Goal: Task Accomplishment & Management: Use online tool/utility

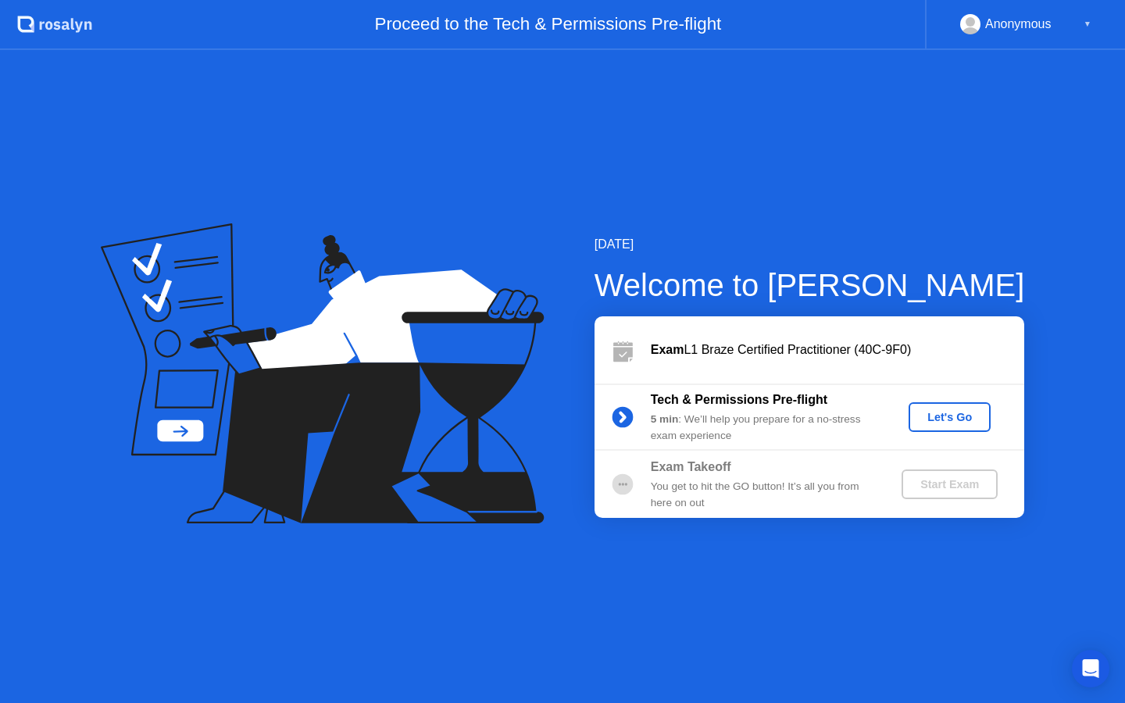
click at [953, 417] on div "Let's Go" at bounding box center [950, 417] width 70 height 13
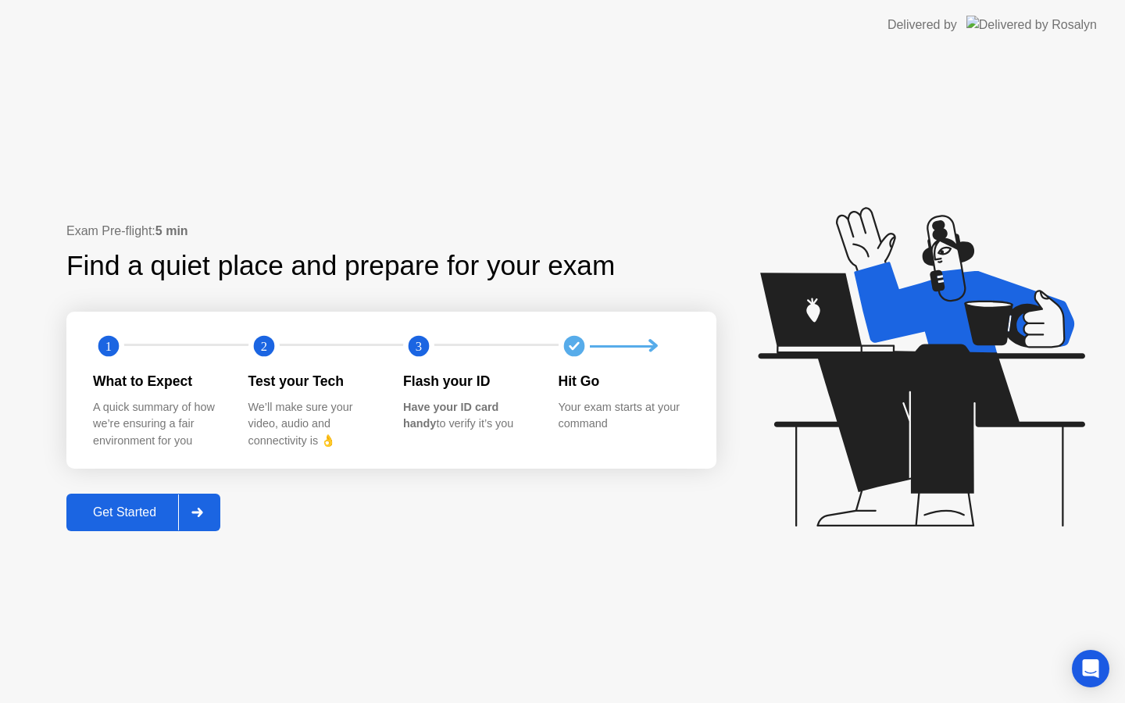
click at [135, 515] on div "Get Started" at bounding box center [124, 513] width 107 height 14
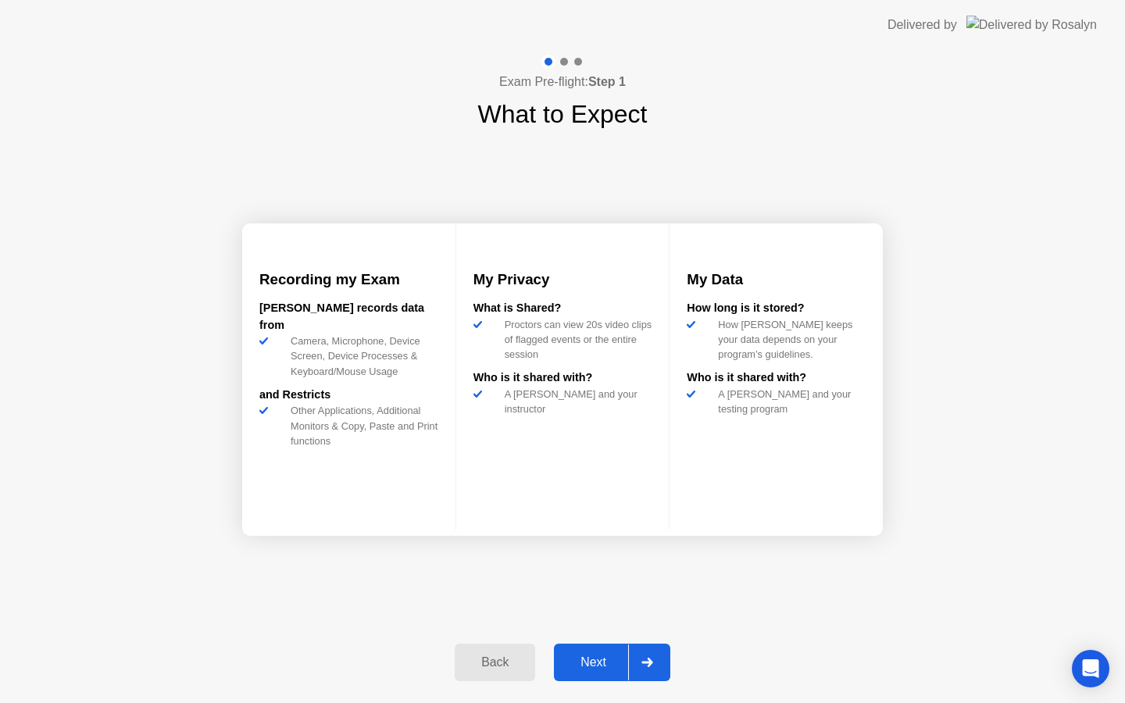
click at [585, 669] on div "Next" at bounding box center [594, 663] width 70 height 14
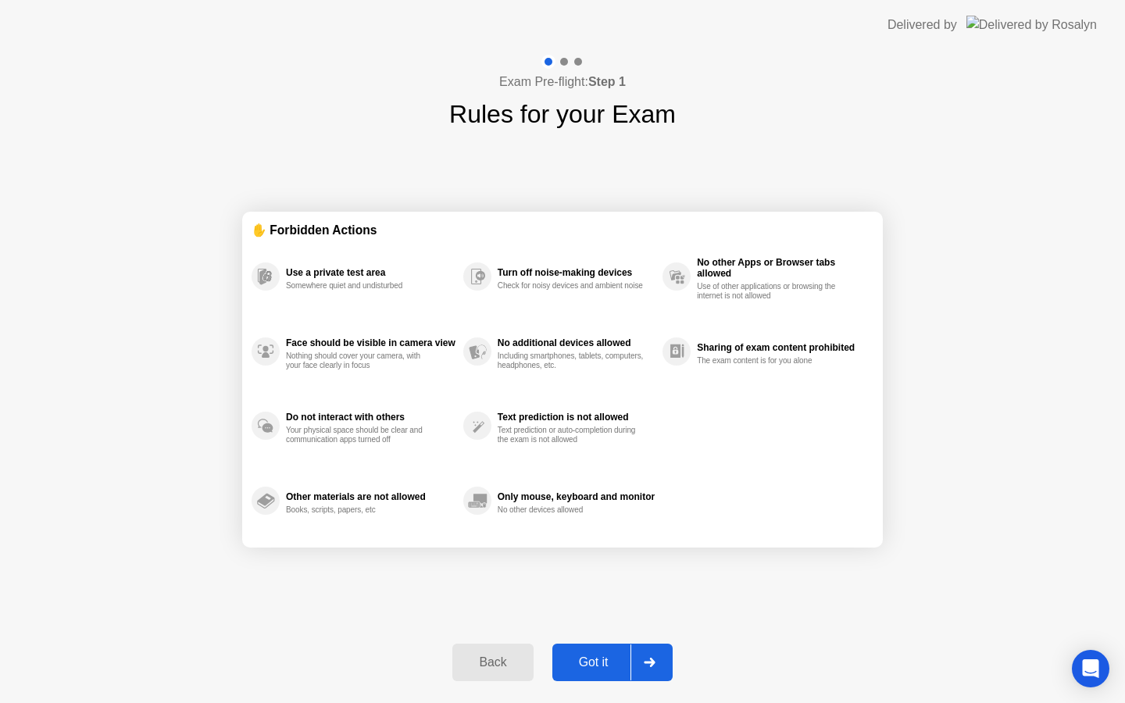
click at [595, 662] on div "Got it" at bounding box center [593, 663] width 73 height 14
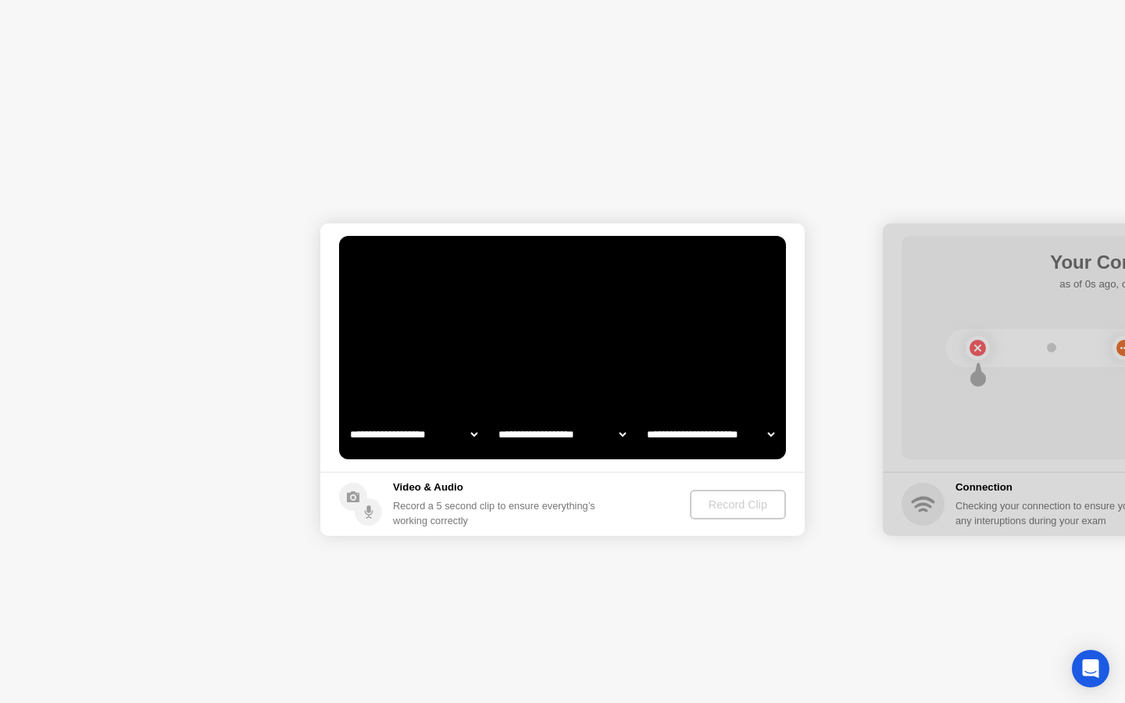
select select "**********"
select select "*******"
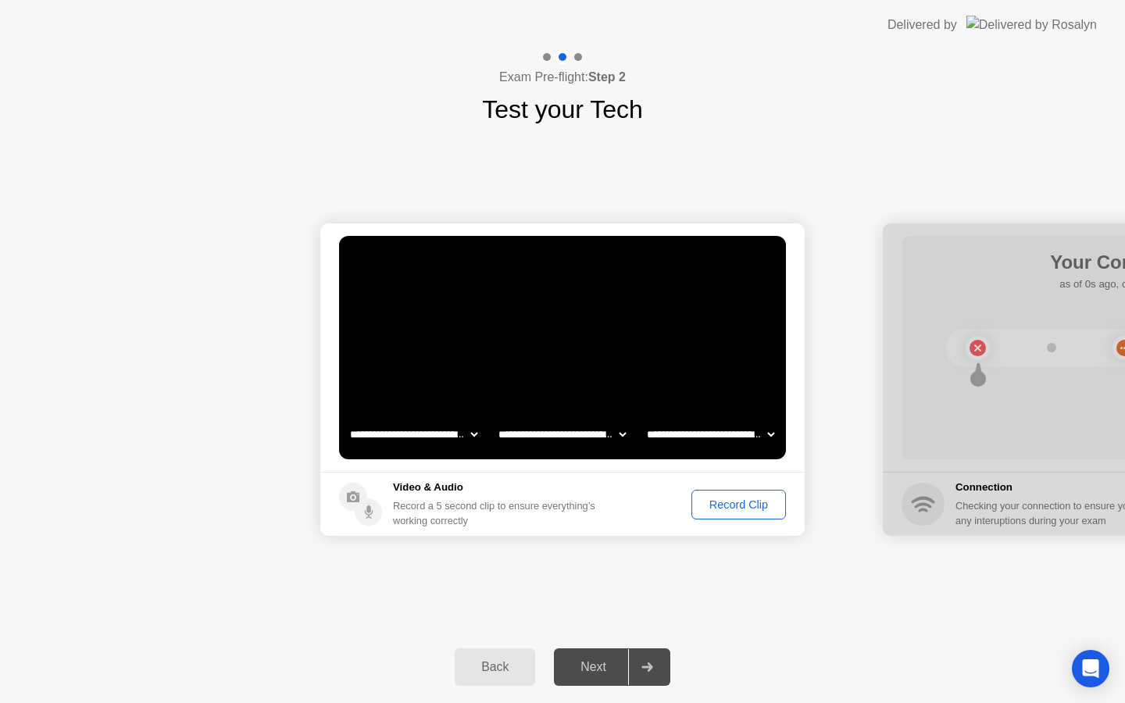
click at [735, 509] on div "Record Clip" at bounding box center [739, 505] width 84 height 13
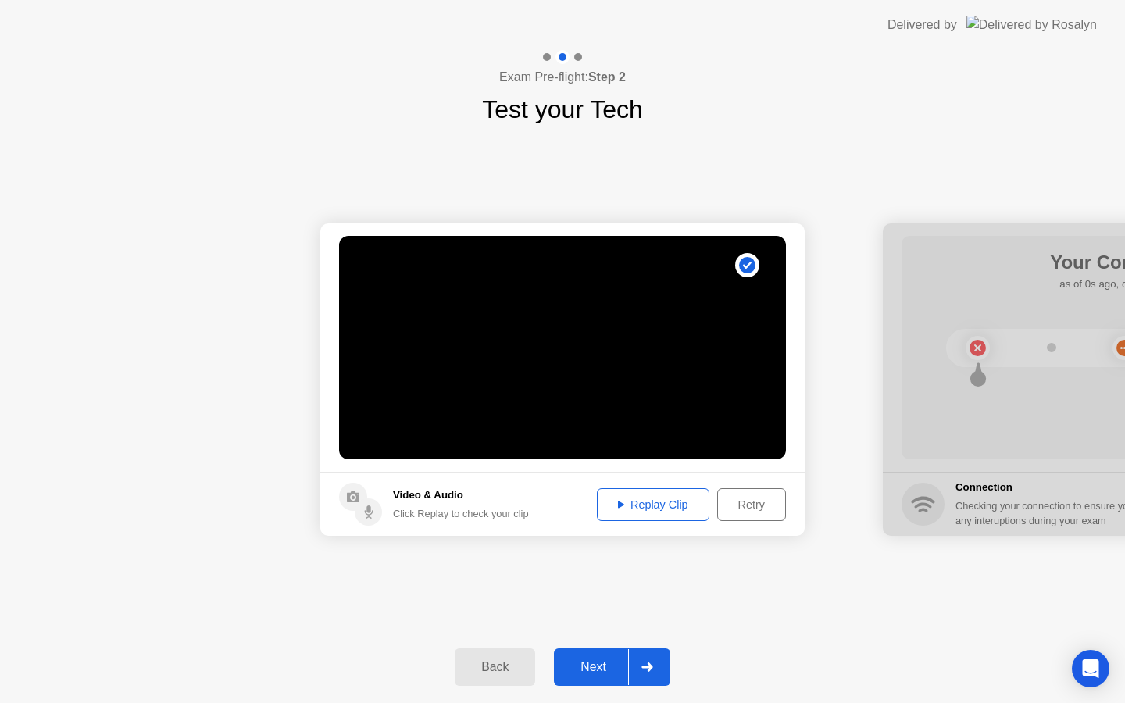
click at [592, 667] on div "Next" at bounding box center [594, 667] width 70 height 14
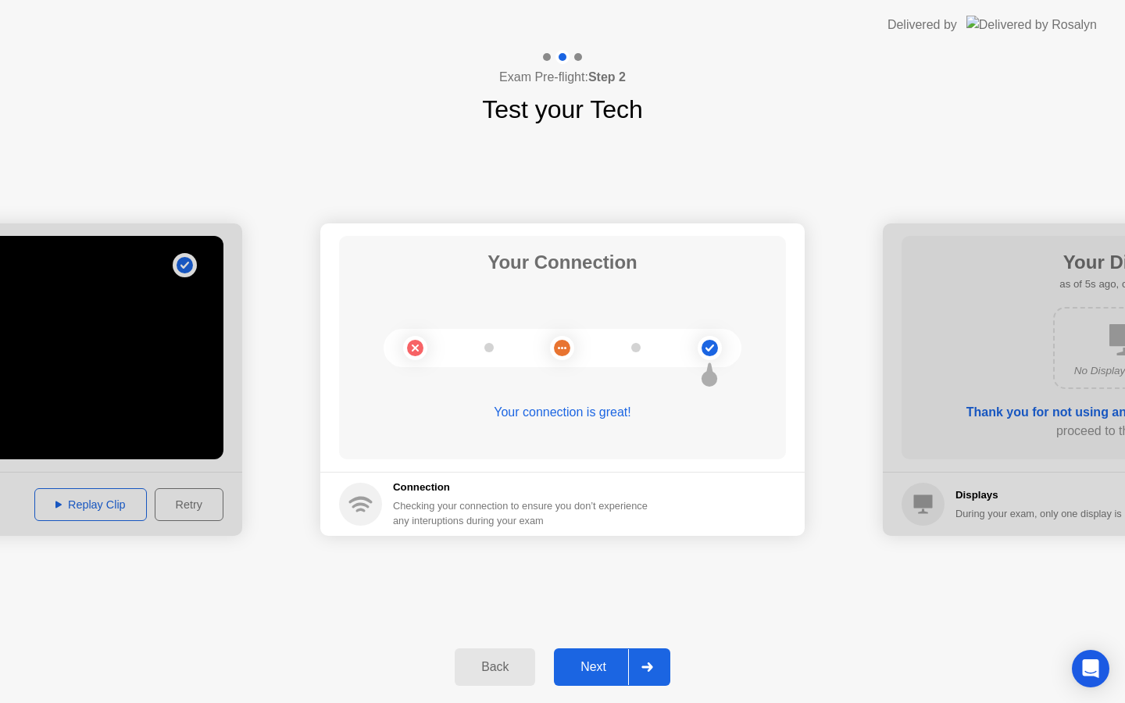
click at [584, 670] on div "Next" at bounding box center [594, 667] width 70 height 14
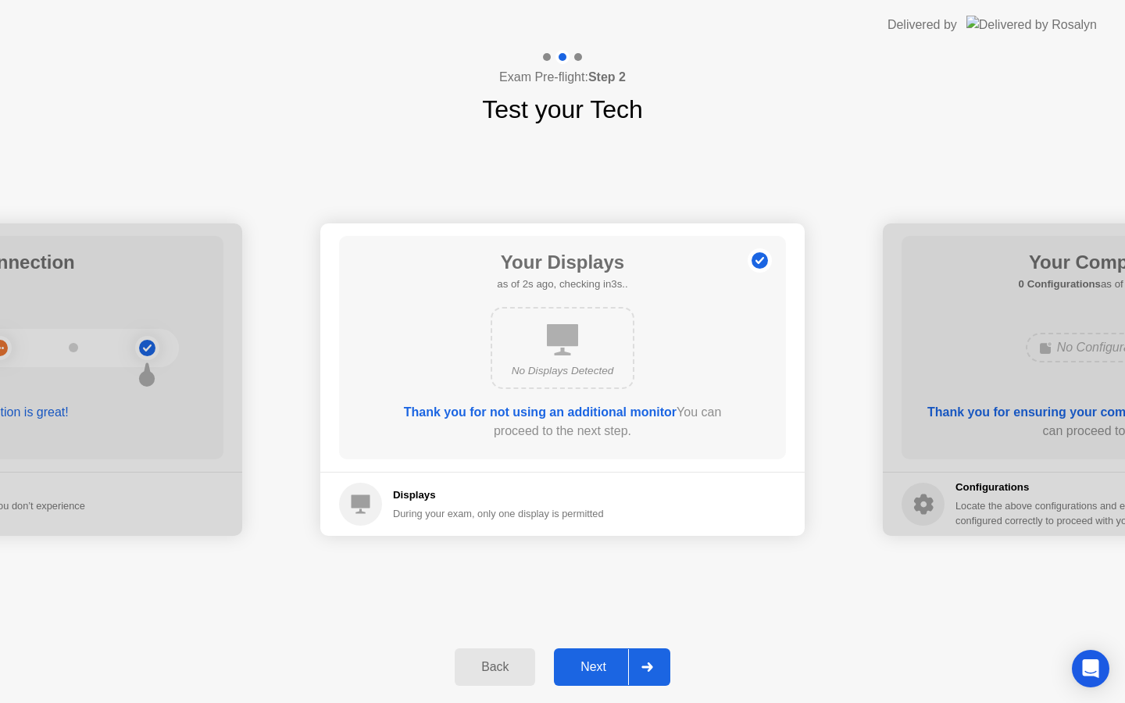
click at [581, 669] on div "Next" at bounding box center [594, 667] width 70 height 14
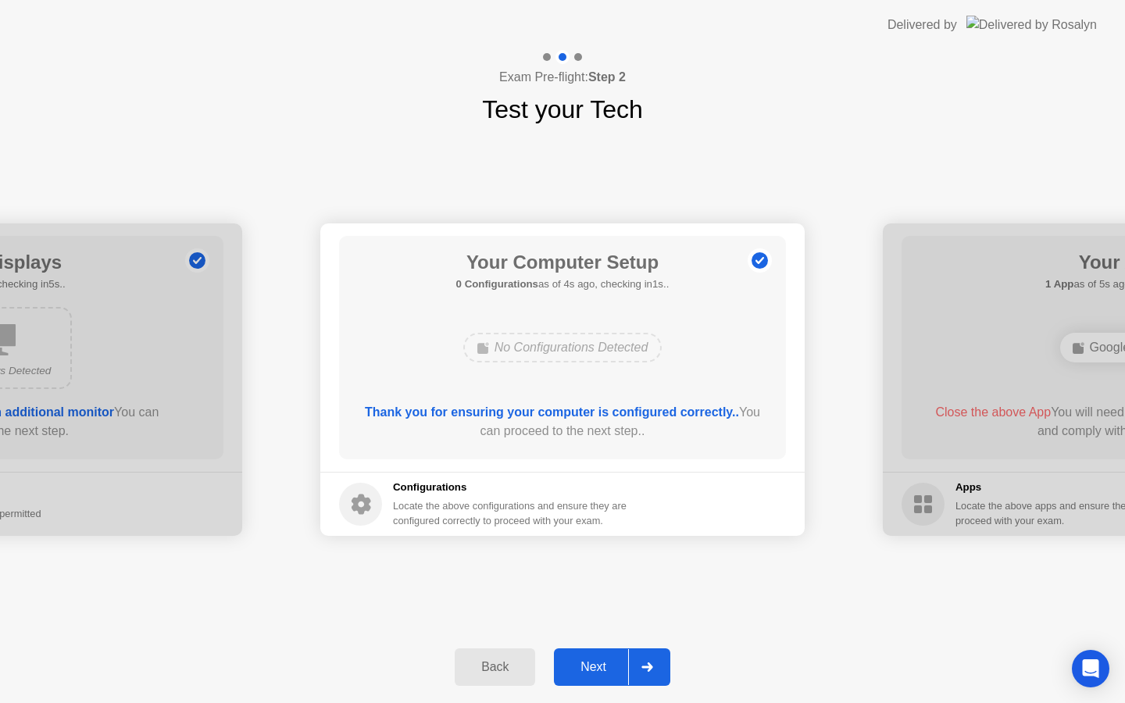
click at [590, 670] on div "Next" at bounding box center [594, 667] width 70 height 14
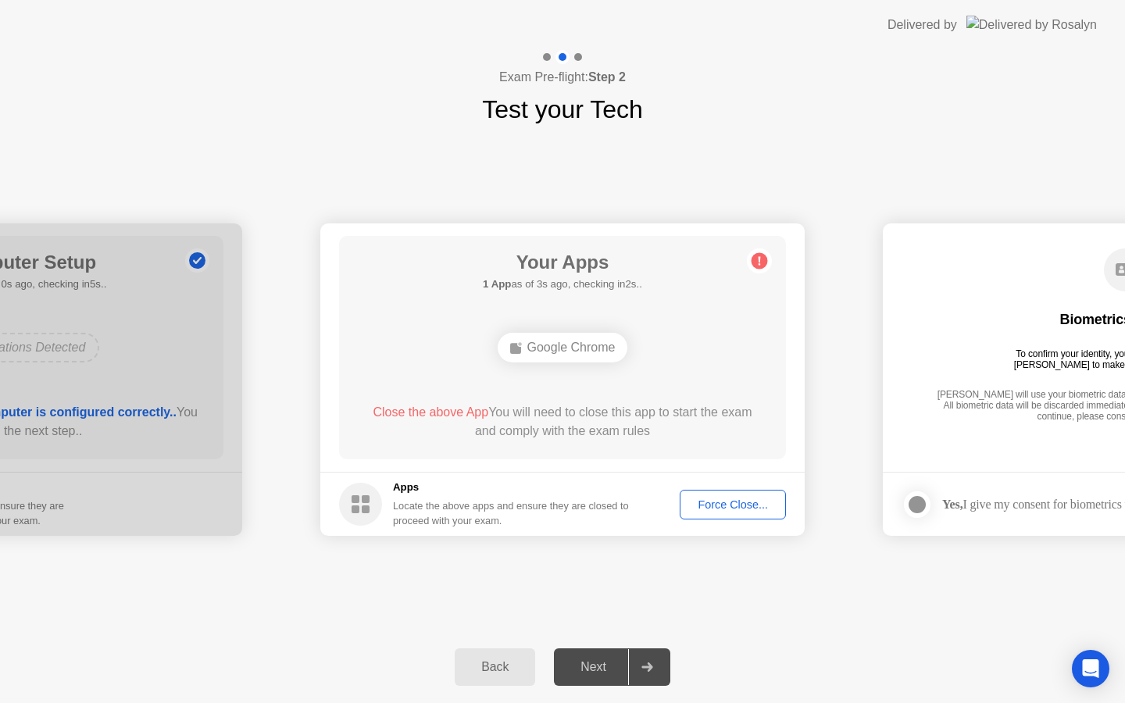
click at [736, 506] on div "Force Close..." at bounding box center [732, 505] width 95 height 13
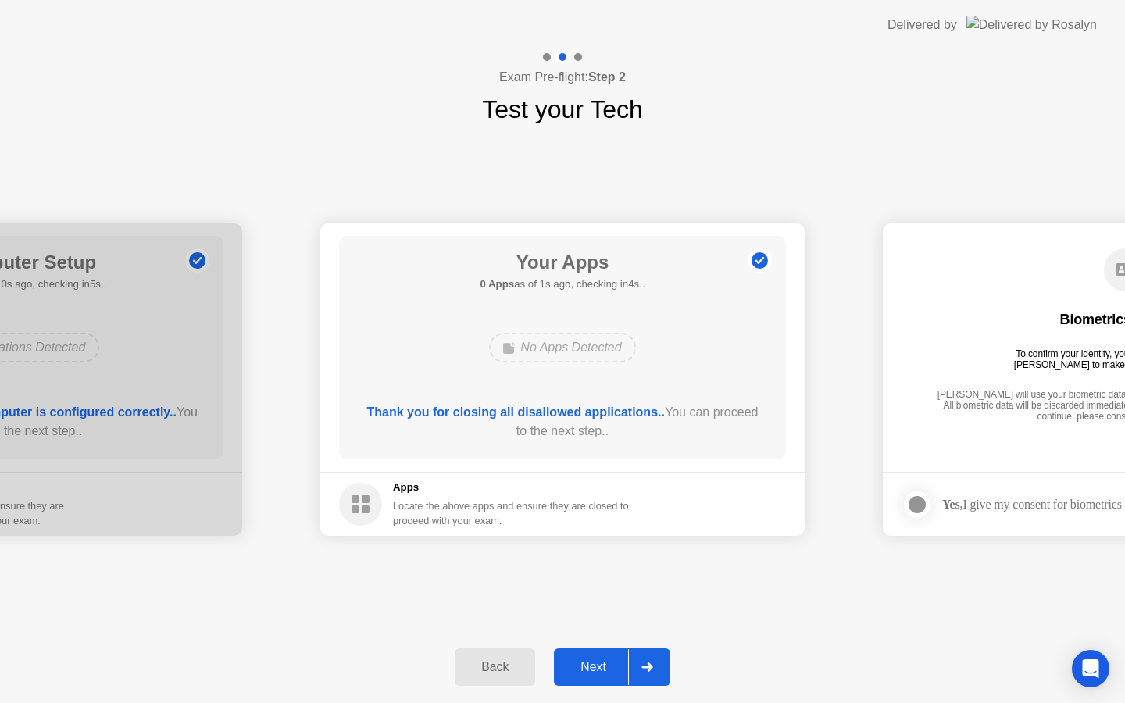
click at [591, 672] on div "Next" at bounding box center [594, 667] width 70 height 14
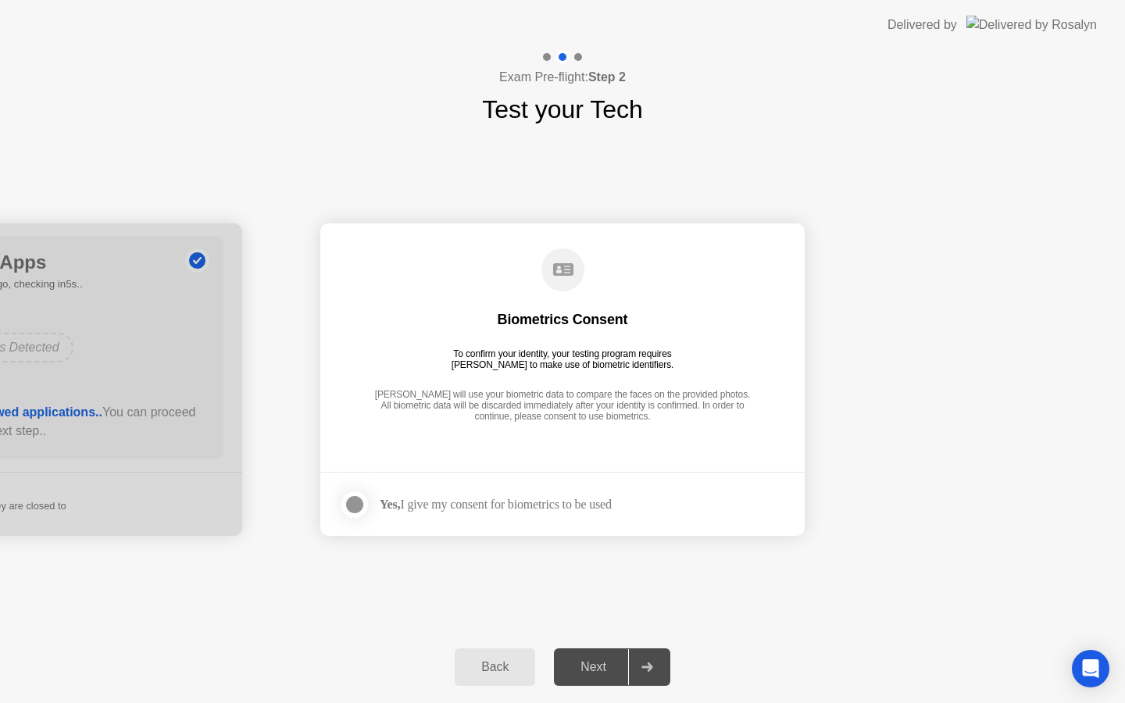
click at [346, 505] on div at bounding box center [354, 504] width 19 height 19
click at [599, 673] on div "Next" at bounding box center [594, 667] width 70 height 14
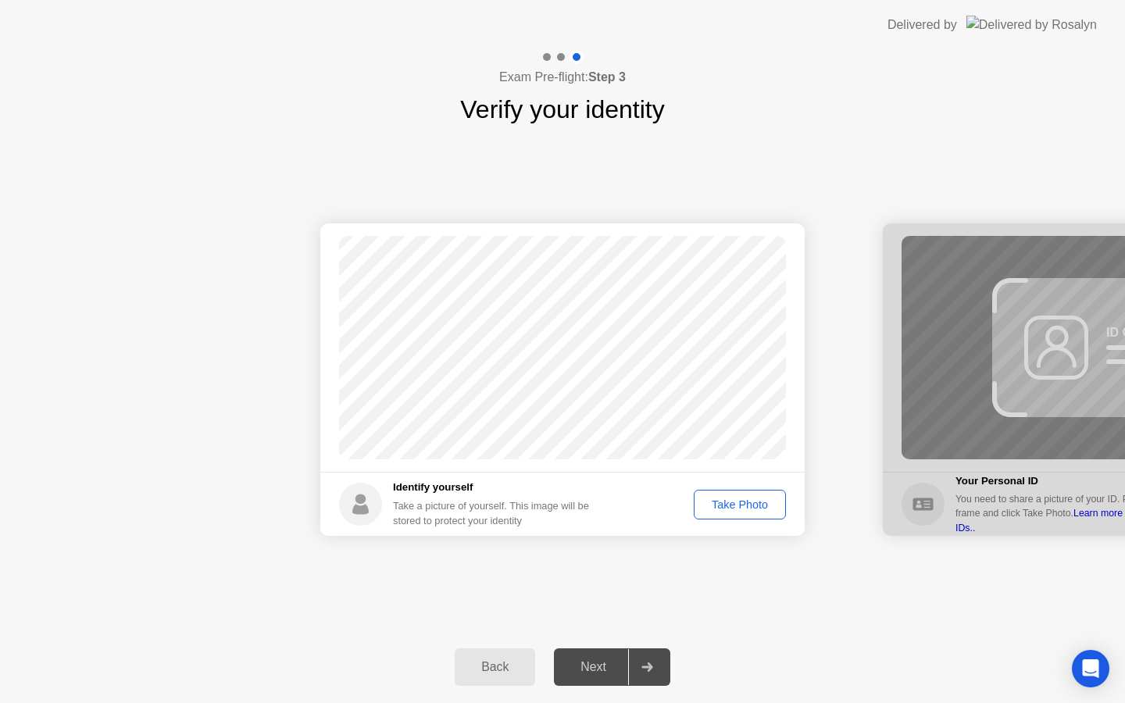
click at [744, 509] on div "Take Photo" at bounding box center [739, 505] width 81 height 13
click at [596, 671] on div "Next" at bounding box center [594, 667] width 70 height 14
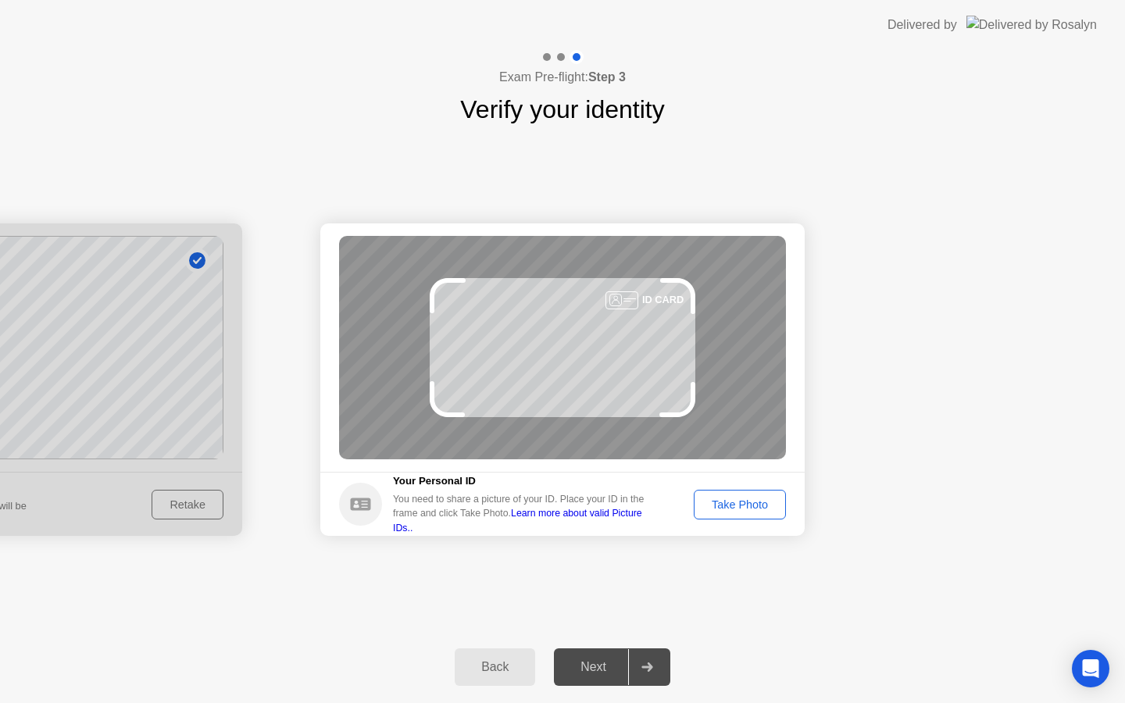
click at [746, 499] on div "Take Photo" at bounding box center [739, 505] width 81 height 13
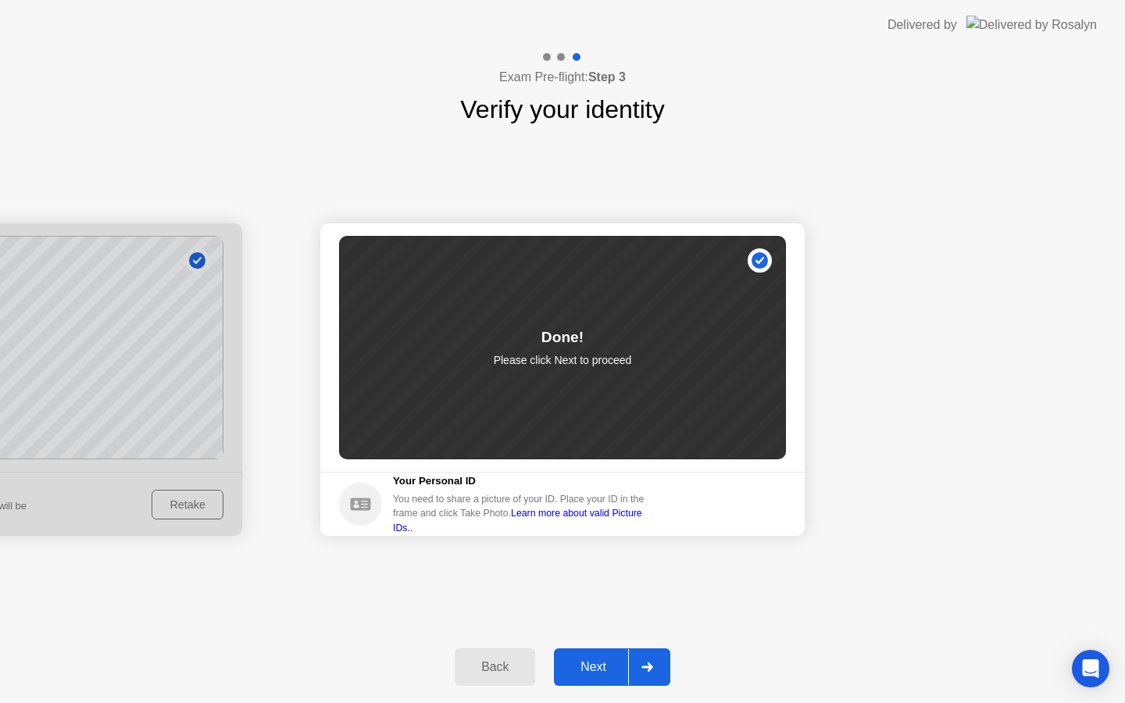
click at [591, 666] on div "Next" at bounding box center [594, 667] width 70 height 14
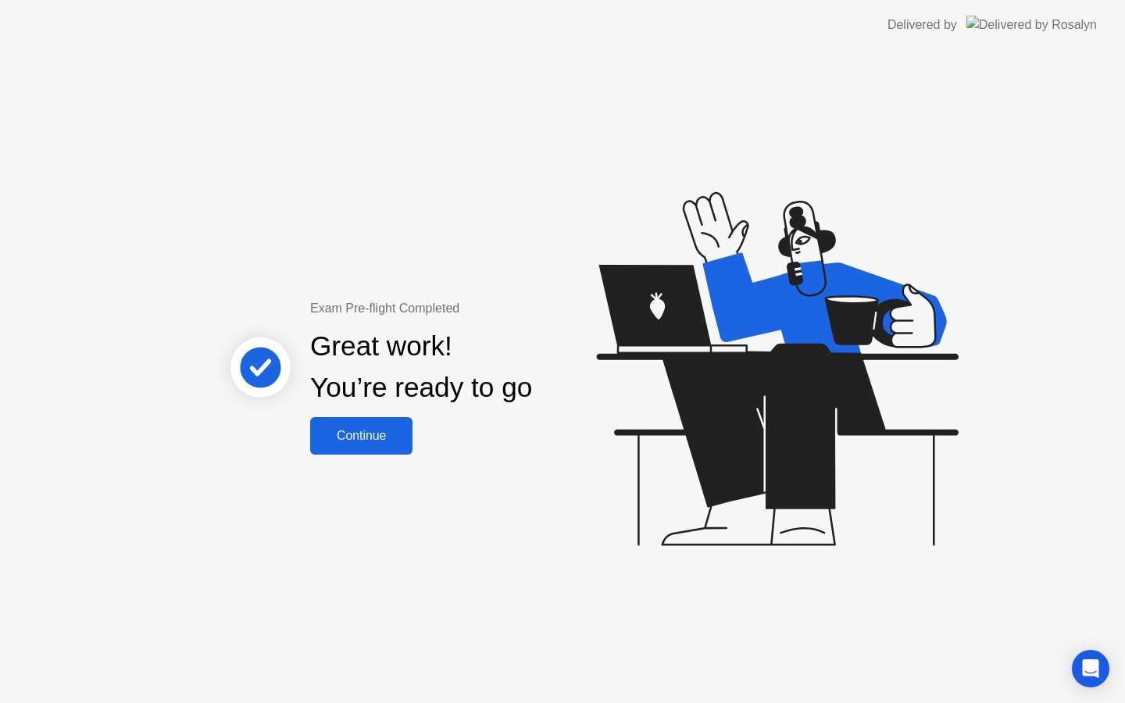
click at [367, 433] on div "Continue" at bounding box center [361, 436] width 93 height 14
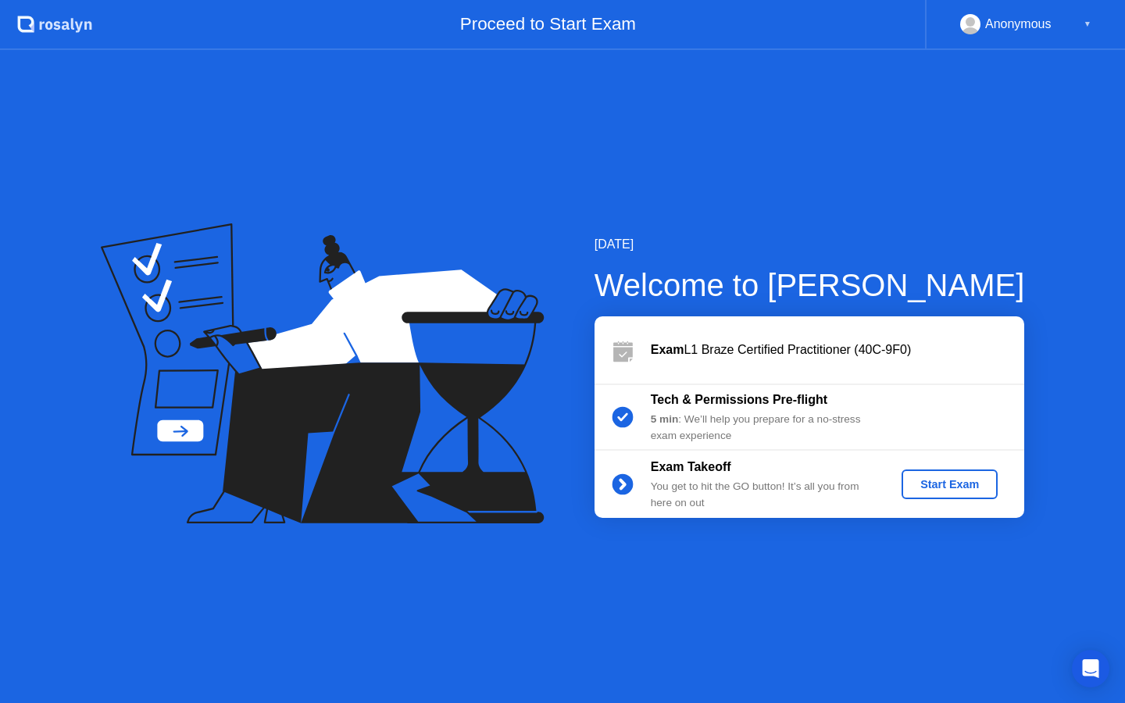
click at [946, 485] on div "Start Exam" at bounding box center [950, 484] width 84 height 13
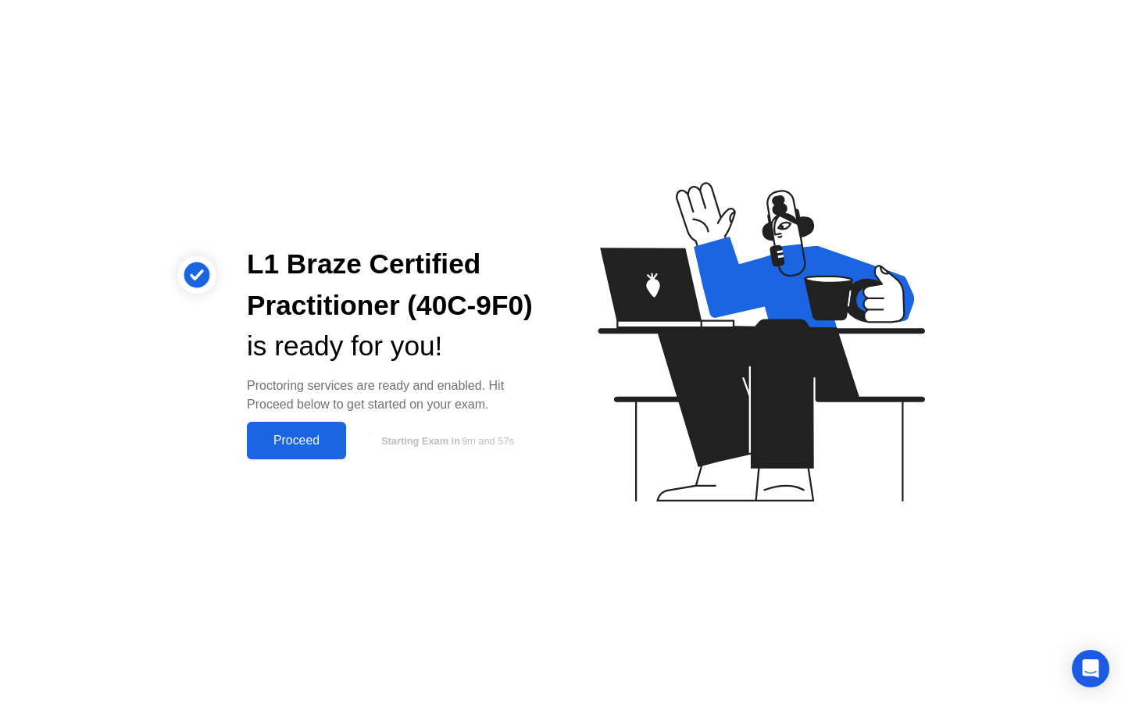
click at [301, 441] on div "Proceed" at bounding box center [297, 441] width 90 height 14
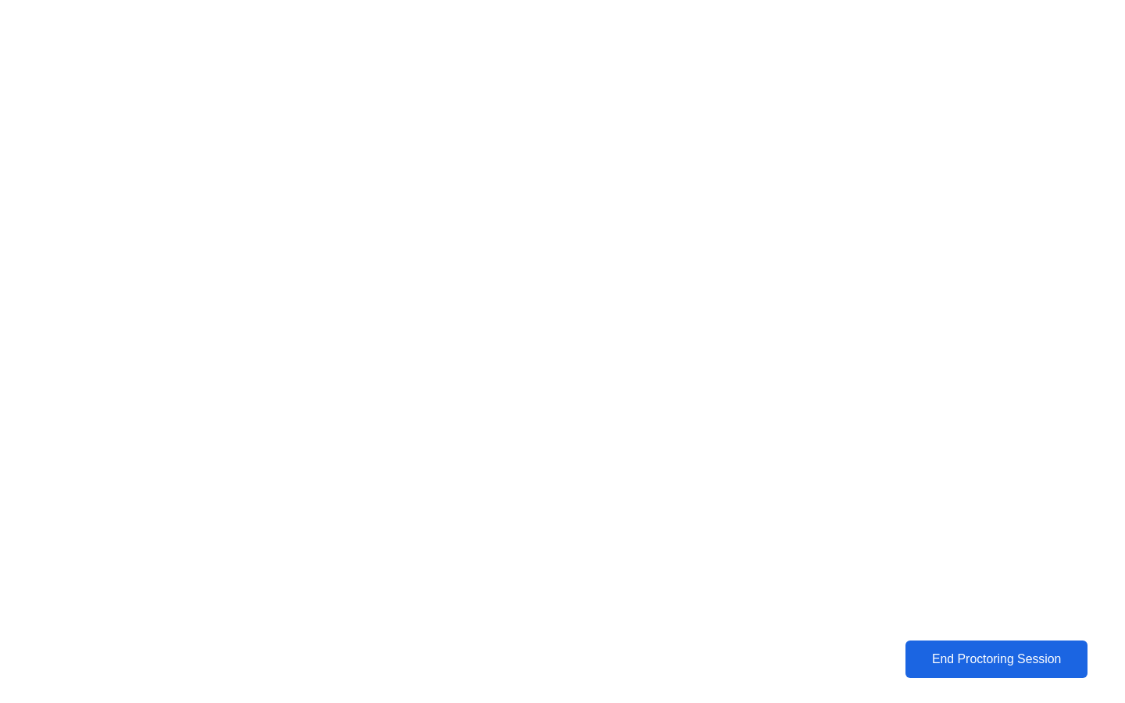
click at [1014, 657] on div "End Proctoring Session" at bounding box center [996, 660] width 173 height 14
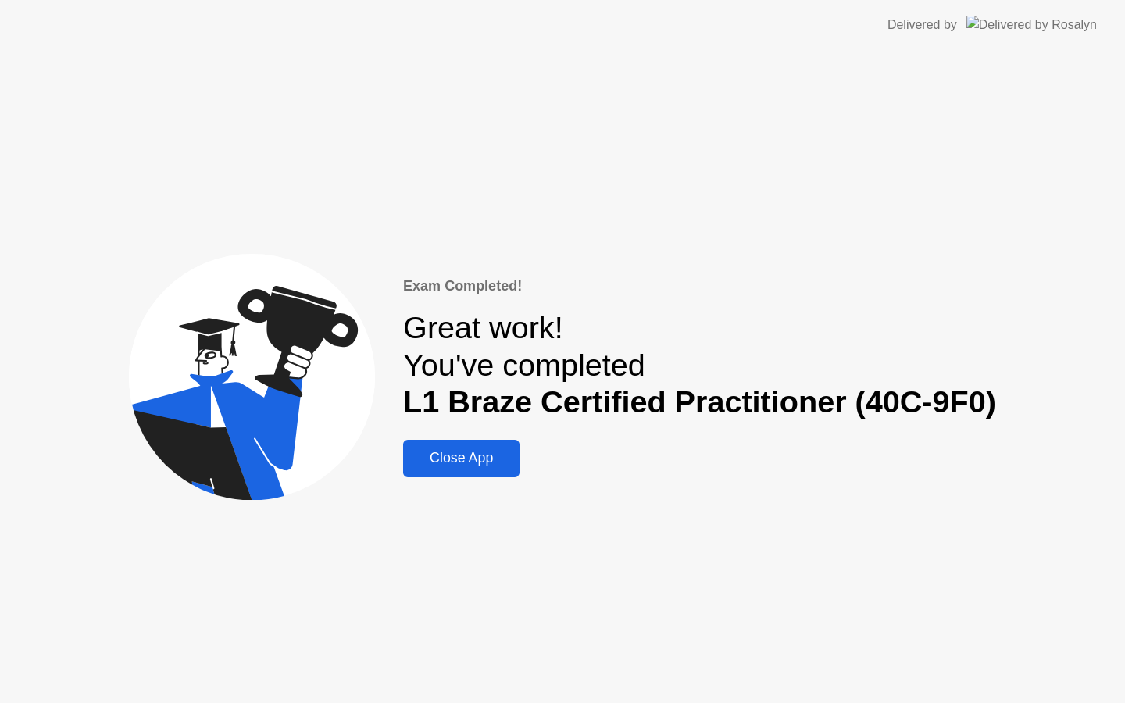
click at [475, 450] on div "Close App" at bounding box center [461, 458] width 107 height 16
